Goal: Obtain resource: Download file/media

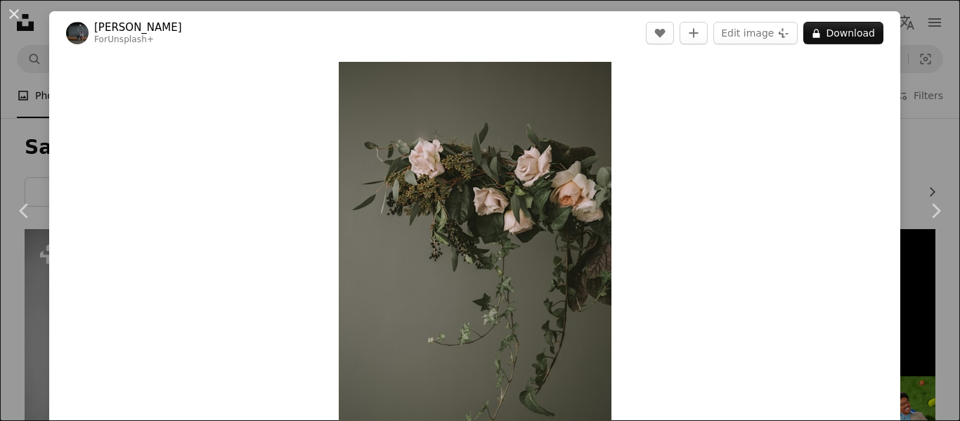
scroll to position [7333, 0]
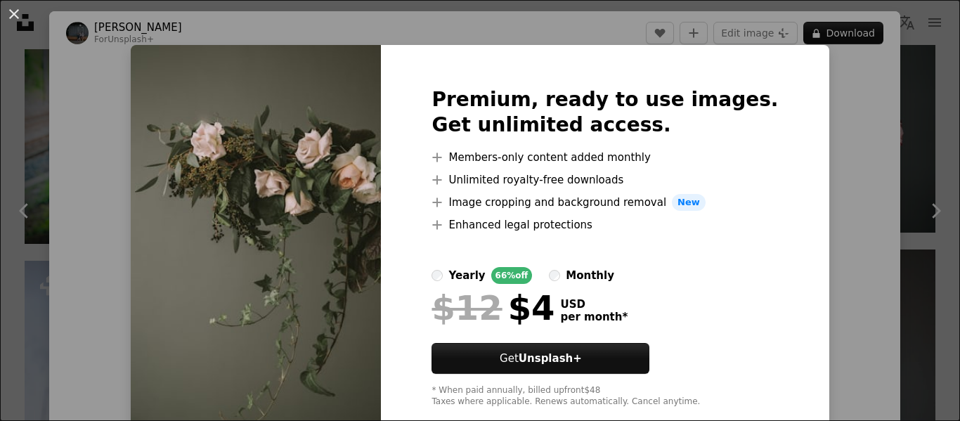
click at [901, 139] on div "An X shape Premium, ready to use images. Get unlimited access. A plus sign Memb…" at bounding box center [480, 210] width 960 height 421
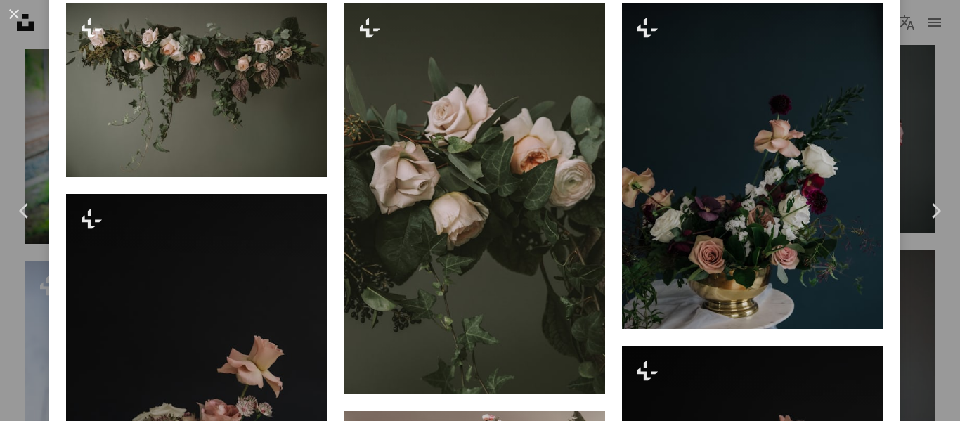
scroll to position [983, 0]
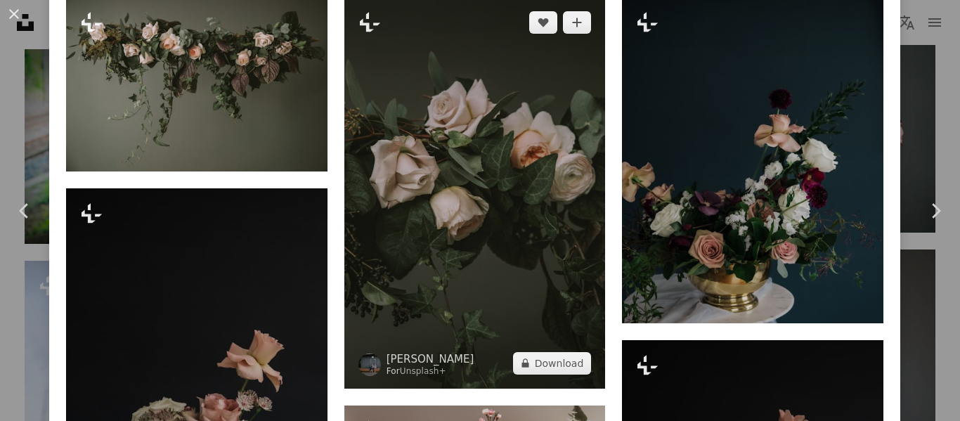
click at [525, 215] on img at bounding box center [474, 192] width 261 height 391
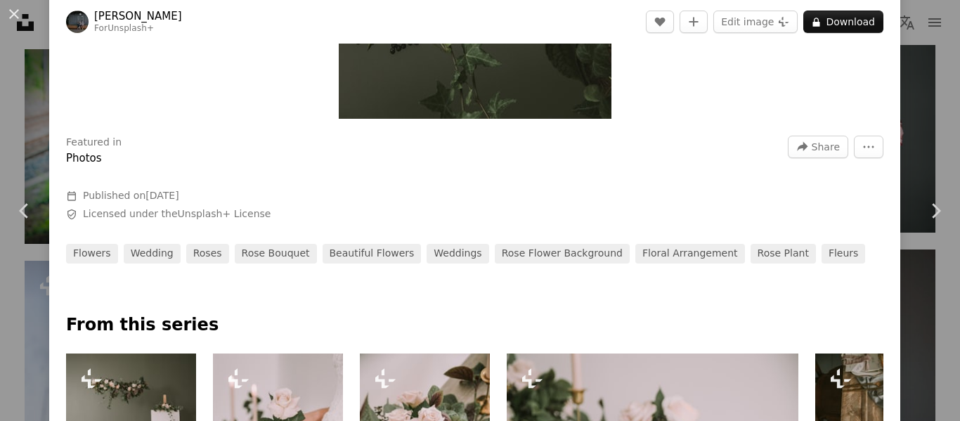
scroll to position [632, 0]
